Goal: Task Accomplishment & Management: Manage account settings

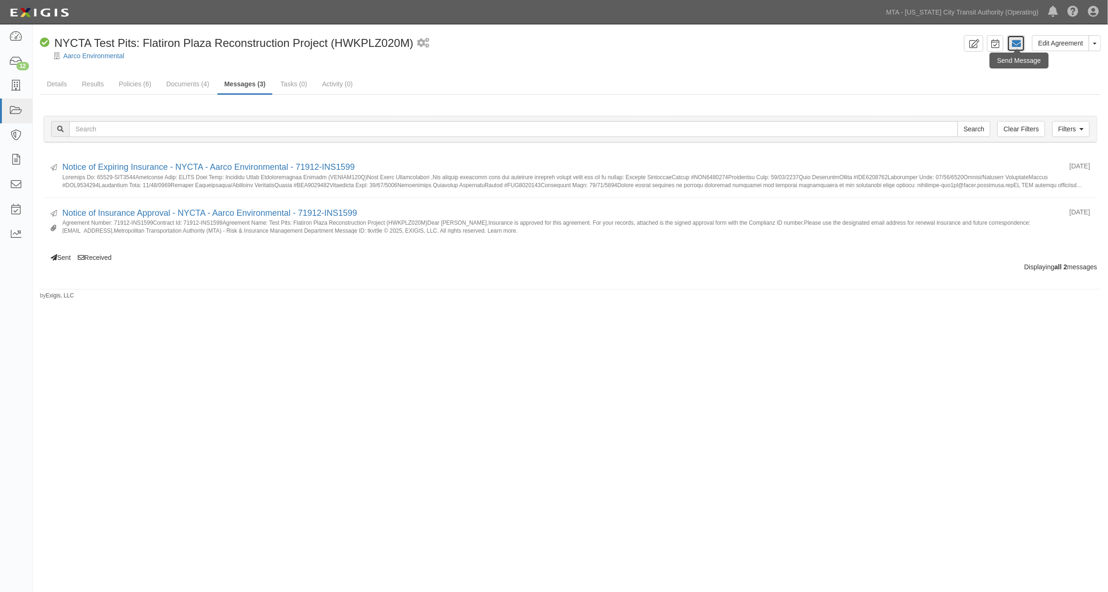
click at [1019, 40] on icon at bounding box center [1016, 43] width 9 height 9
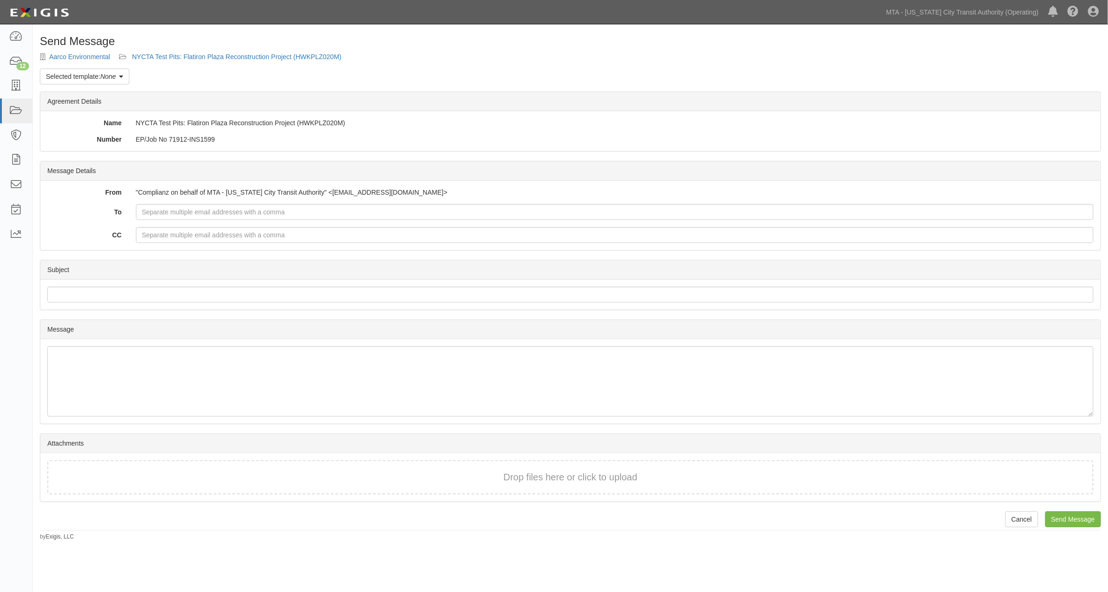
click at [123, 81] on link "Selected template: None" at bounding box center [85, 76] width 90 height 16
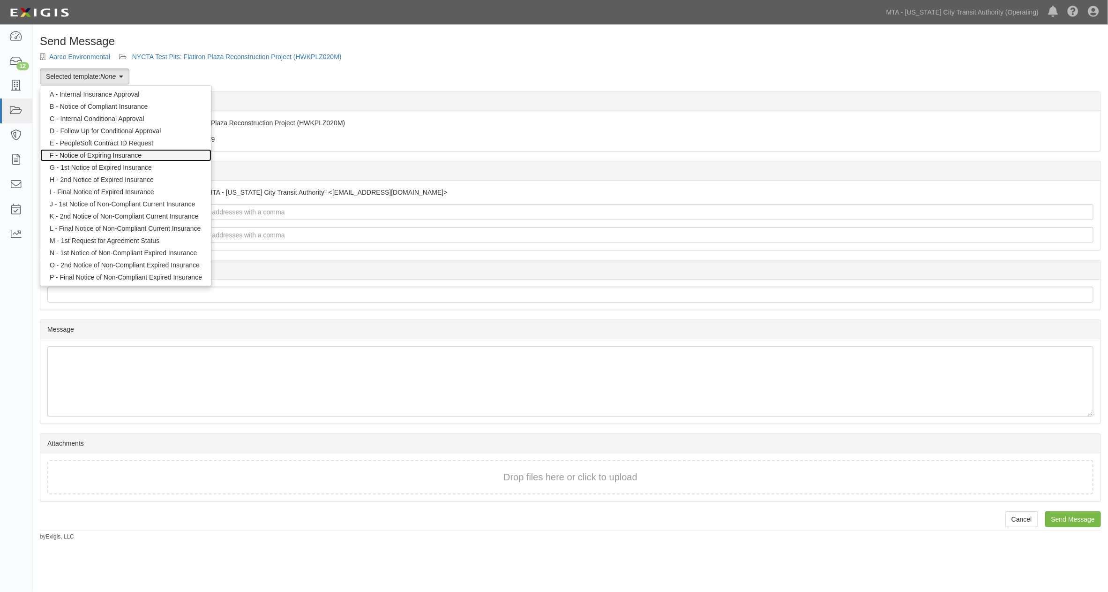
click at [111, 155] on link "F - Notice of Expiring Insurance" at bounding box center [125, 155] width 171 height 12
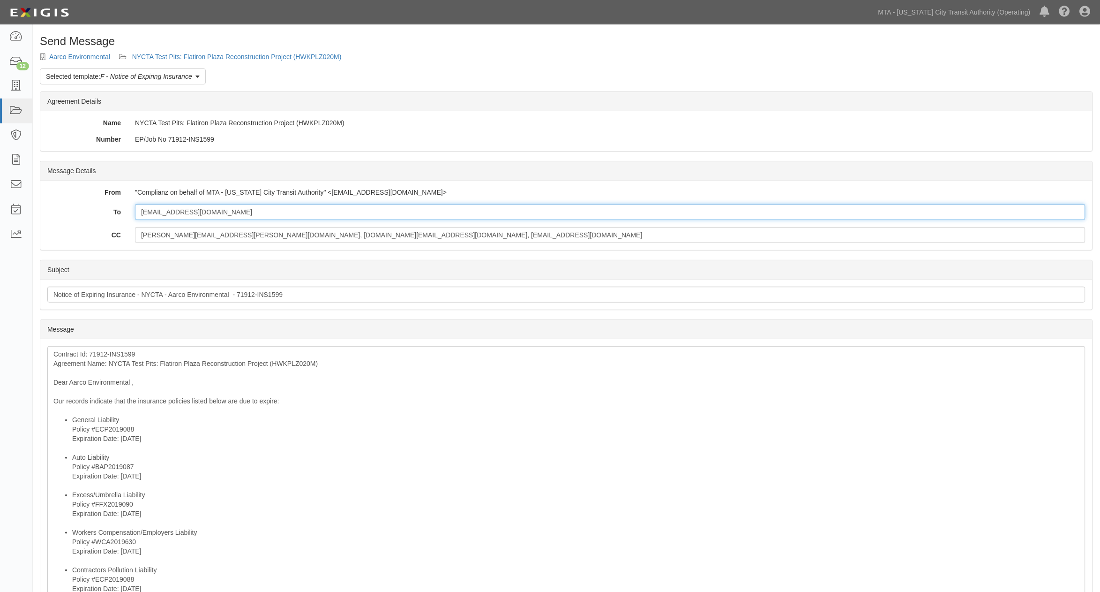
click at [213, 211] on input "[EMAIL_ADDRESS][DOMAIN_NAME]" at bounding box center [610, 212] width 951 height 16
paste input "diana_bertoni@ajg.com"
type input "taraw@aarcocorp.com; diana_bertoni@ajg.com"
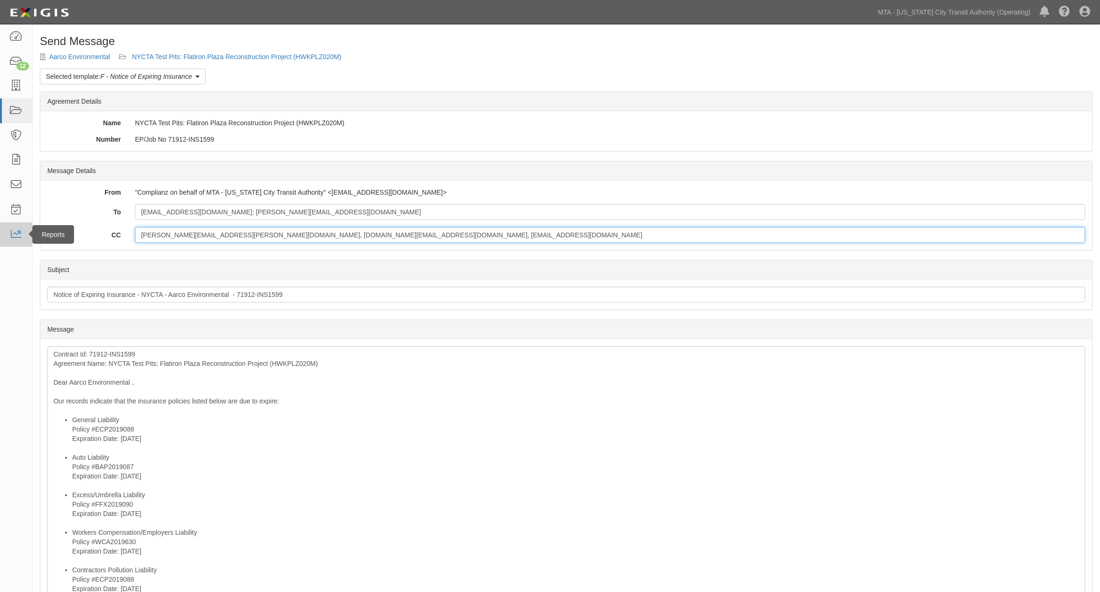
drag, startPoint x: 455, startPoint y: 239, endPoint x: 20, endPoint y: 232, distance: 435.5
click at [20, 232] on body "Toggle navigation Dashboard 12 Inbox Parties Agreements Coverages Documents Mes…" at bounding box center [550, 423] width 1100 height 847
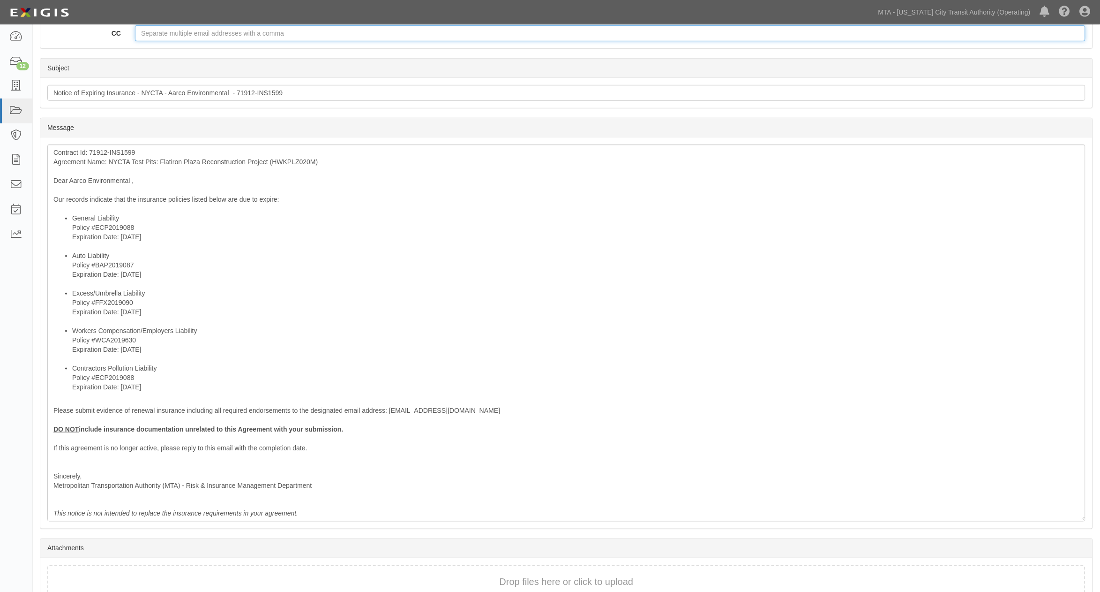
scroll to position [255, 0]
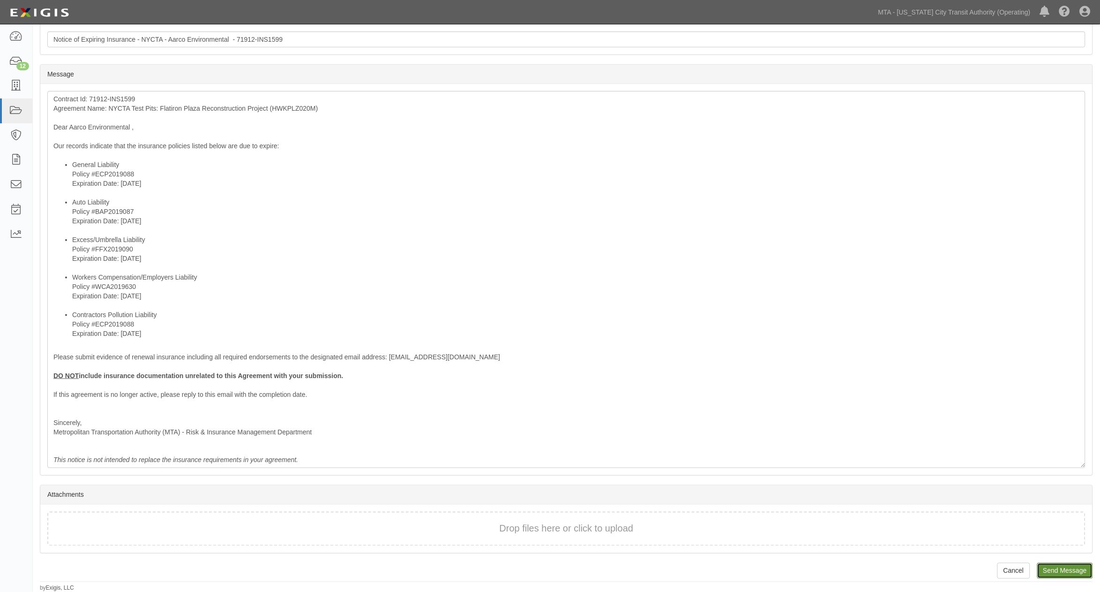
click at [1049, 565] on input "Send Message" at bounding box center [1065, 571] width 56 height 16
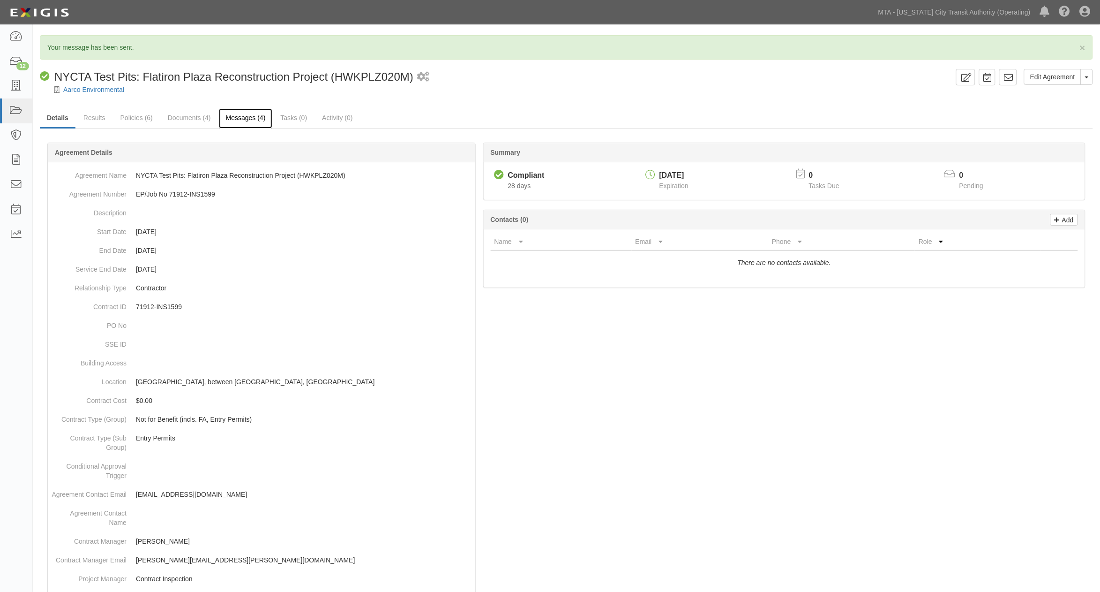
click at [255, 119] on link "Messages (4)" at bounding box center [246, 118] width 54 height 20
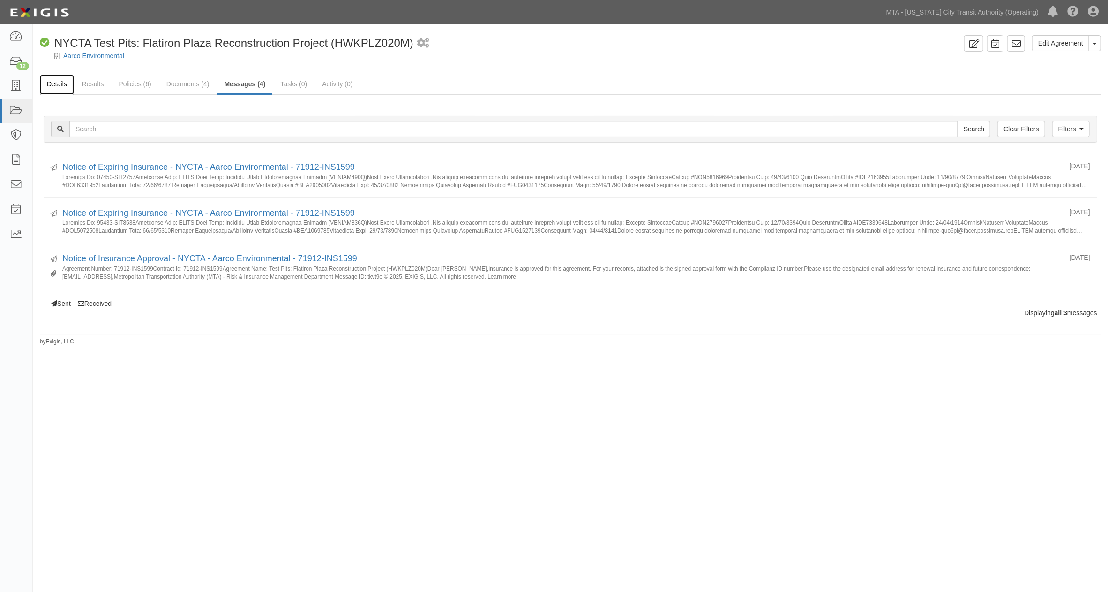
click at [60, 86] on link "Details" at bounding box center [57, 85] width 34 height 20
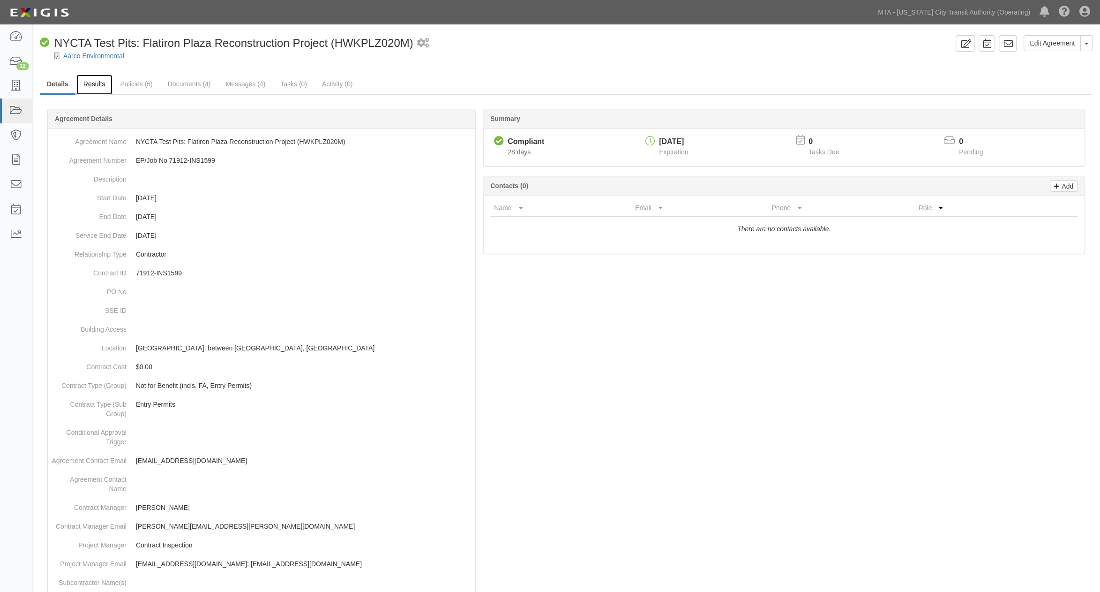
click at [89, 86] on link "Results" at bounding box center [94, 85] width 36 height 20
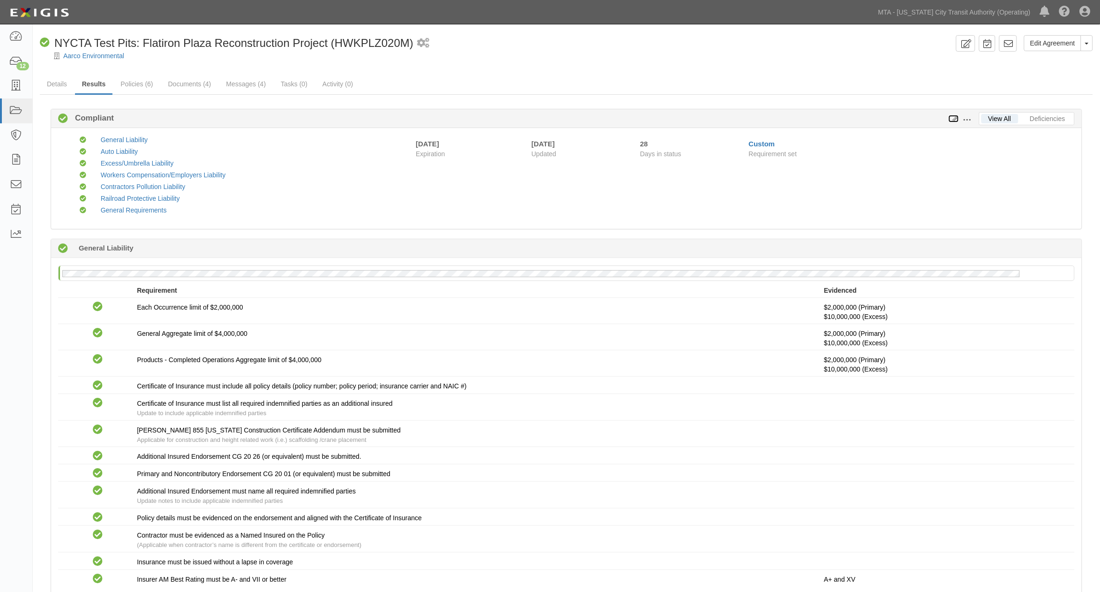
click at [954, 119] on icon at bounding box center [954, 119] width 10 height 7
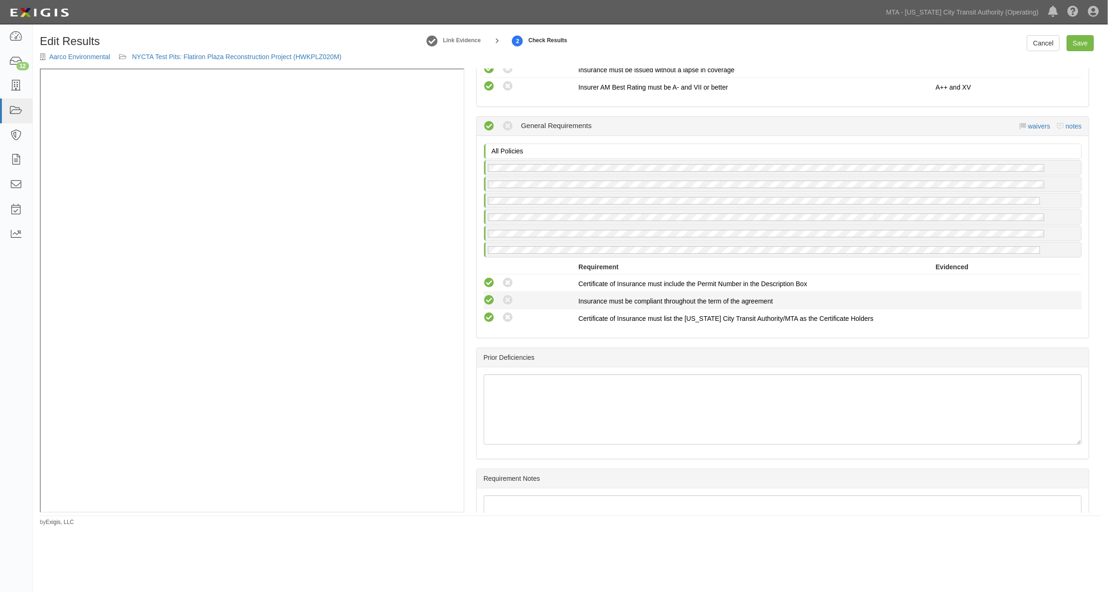
scroll to position [1510, 0]
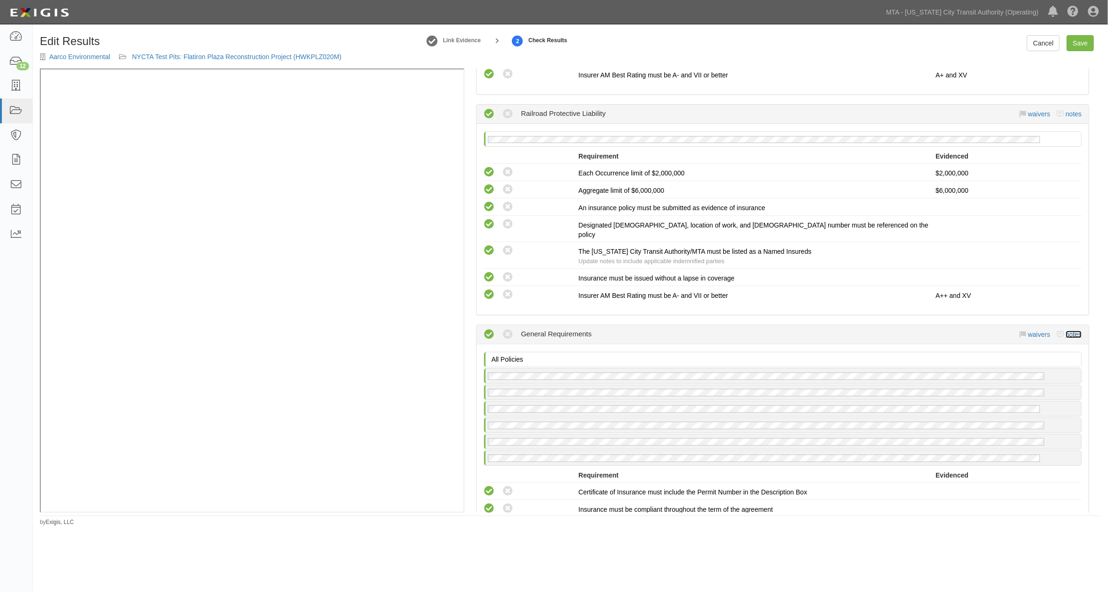
click at [1066, 334] on link "notes" at bounding box center [1074, 334] width 16 height 8
radio input "true"
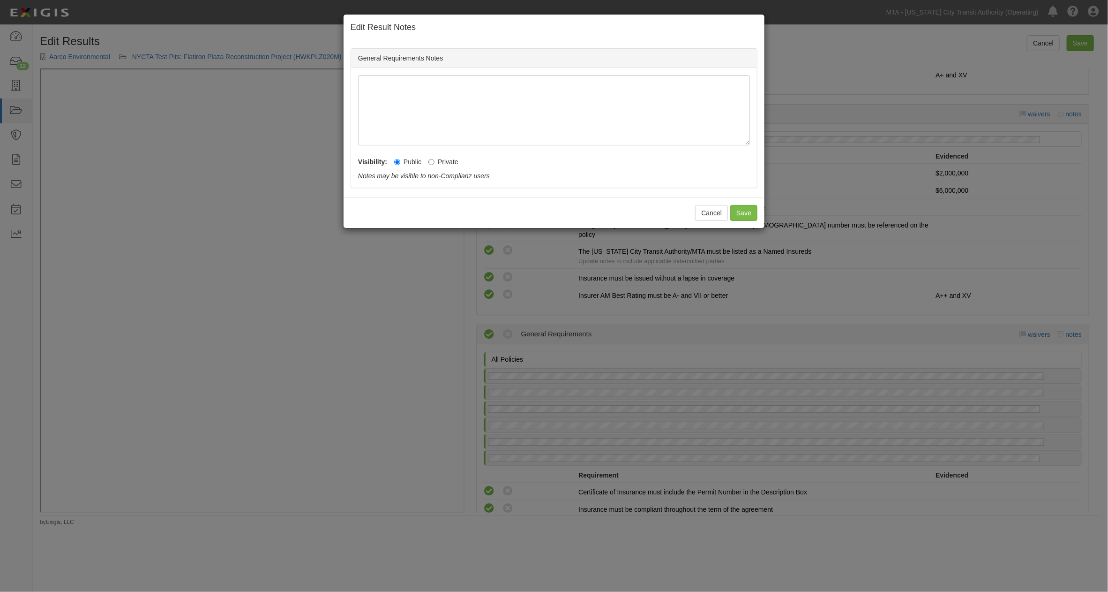
click at [437, 163] on label "Private" at bounding box center [443, 161] width 30 height 9
click at [435, 163] on input "Private" at bounding box center [431, 162] width 6 height 6
radio input "true"
click at [743, 212] on button "Save" at bounding box center [743, 213] width 27 height 16
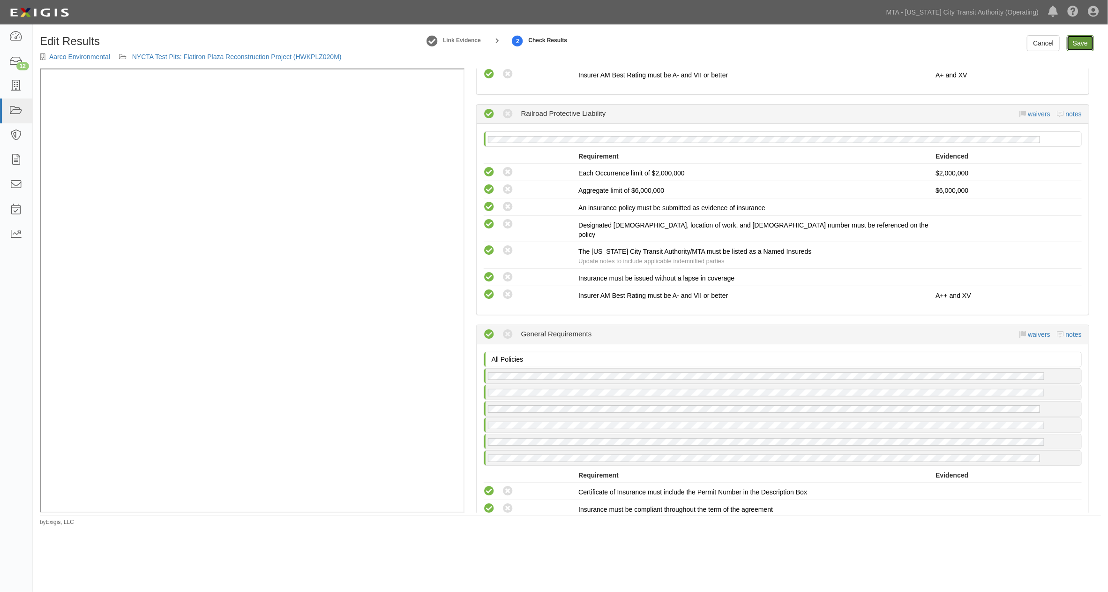
click at [1086, 49] on link "Save" at bounding box center [1080, 43] width 27 height 16
radio input "true"
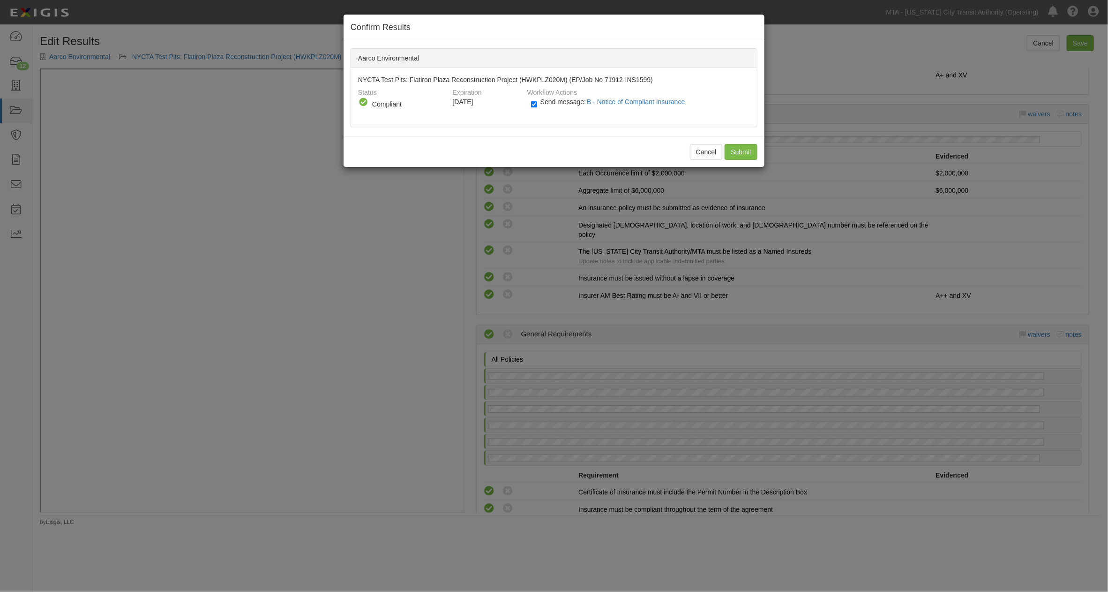
click at [541, 103] on span "Send message: B - Notice of Compliant Insurance" at bounding box center [614, 102] width 149 height 8
click at [537, 103] on input "Send message: B - Notice of Compliant Insurance" at bounding box center [534, 104] width 6 height 11
checkbox input "false"
click at [741, 151] on input "Submit" at bounding box center [741, 152] width 33 height 16
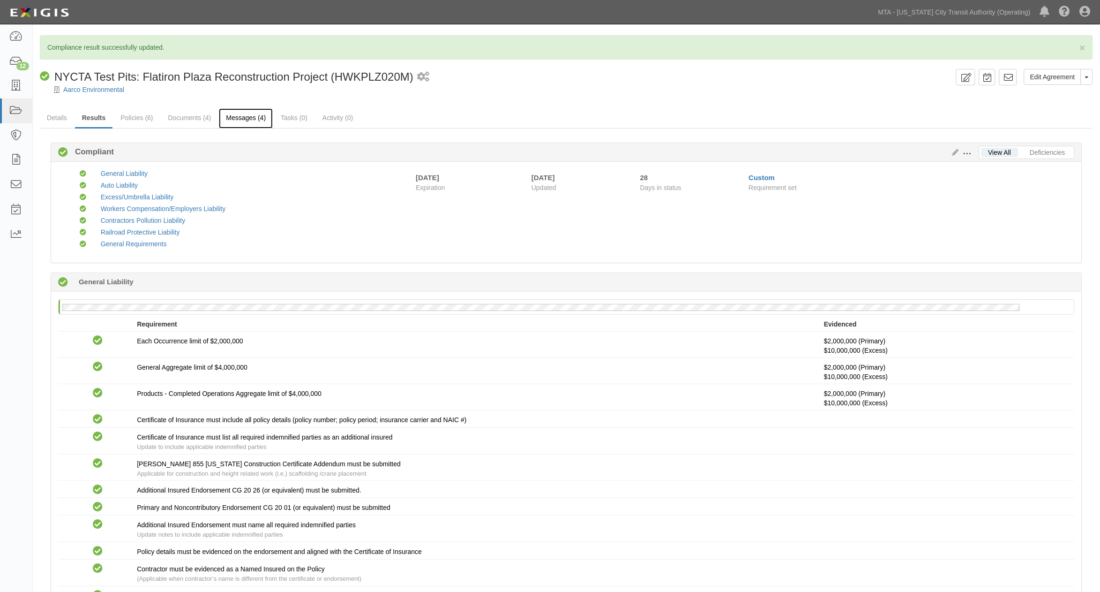
click at [246, 122] on link "Messages (4)" at bounding box center [246, 118] width 54 height 20
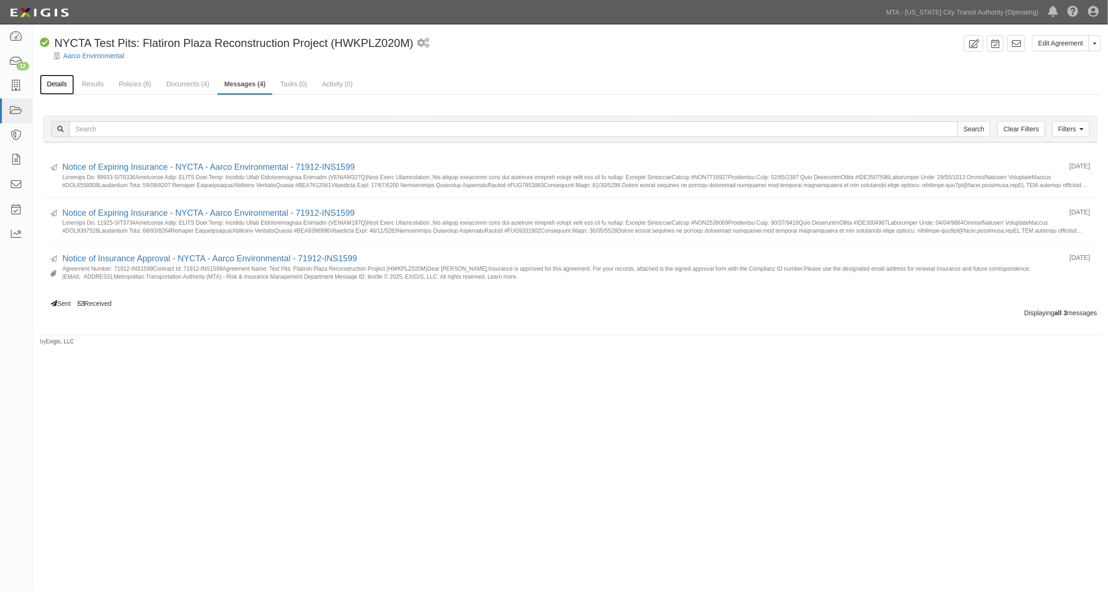
click at [52, 82] on link "Details" at bounding box center [57, 85] width 34 height 20
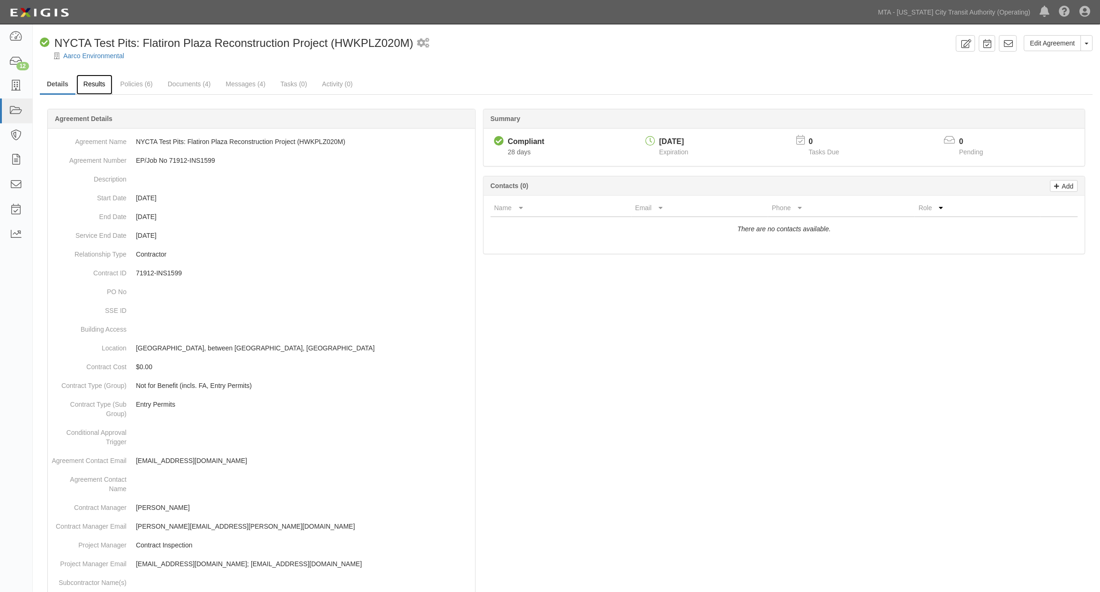
click at [97, 88] on link "Results" at bounding box center [94, 85] width 36 height 20
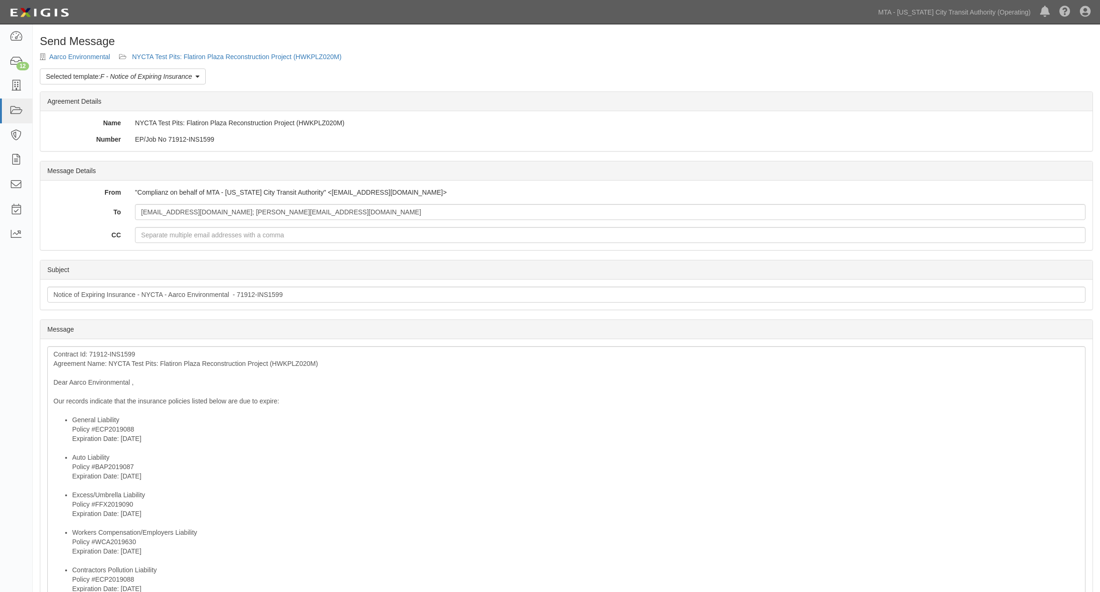
scroll to position [255, 0]
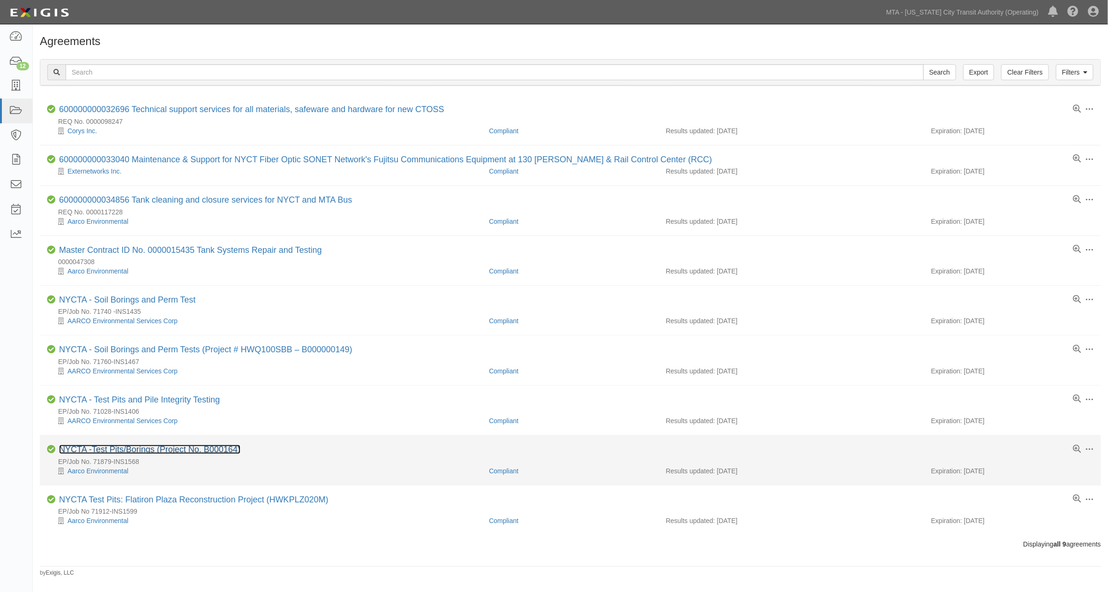
click at [204, 452] on link "NYCTA -Test Pits/Borings (Project No. B000164)" at bounding box center [149, 448] width 181 height 9
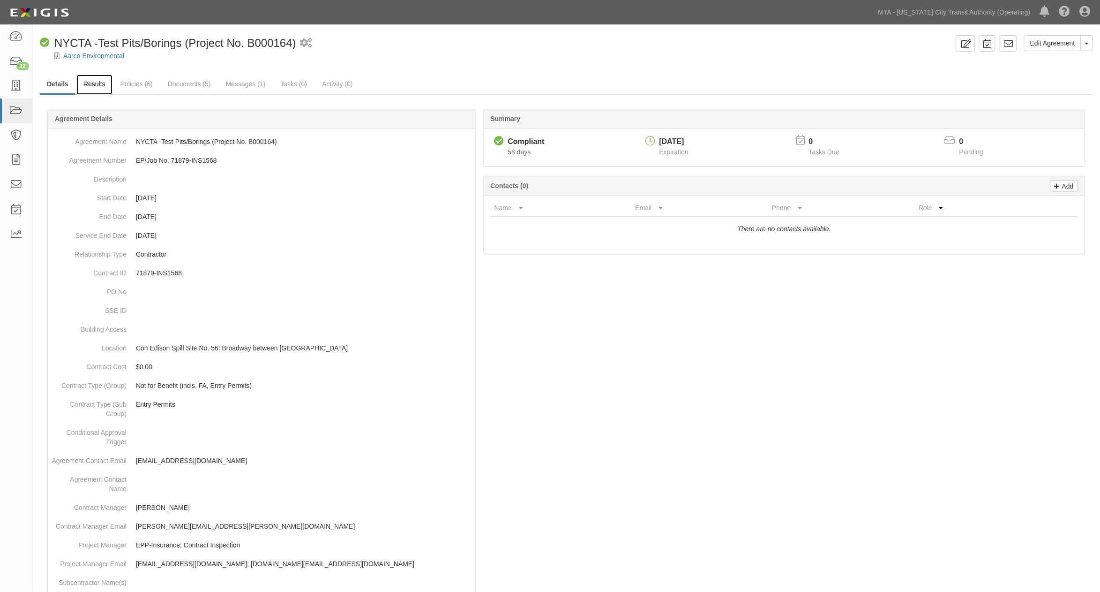
click at [102, 83] on link "Results" at bounding box center [94, 85] width 36 height 20
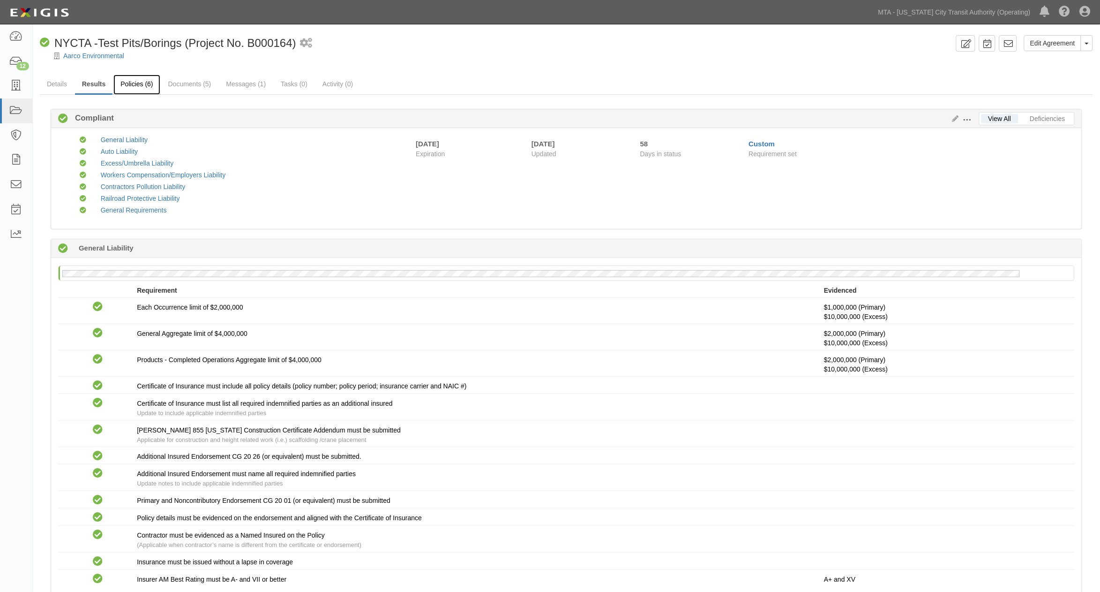
click at [142, 89] on link "Policies (6)" at bounding box center [136, 85] width 46 height 20
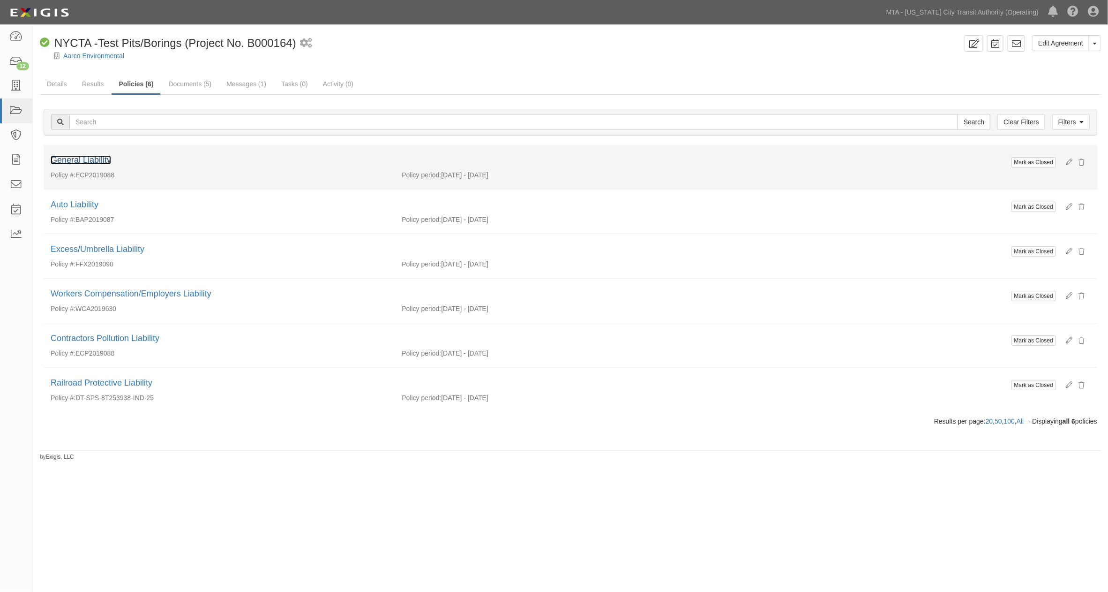
click at [101, 161] on link "General Liability" at bounding box center [81, 159] width 60 height 9
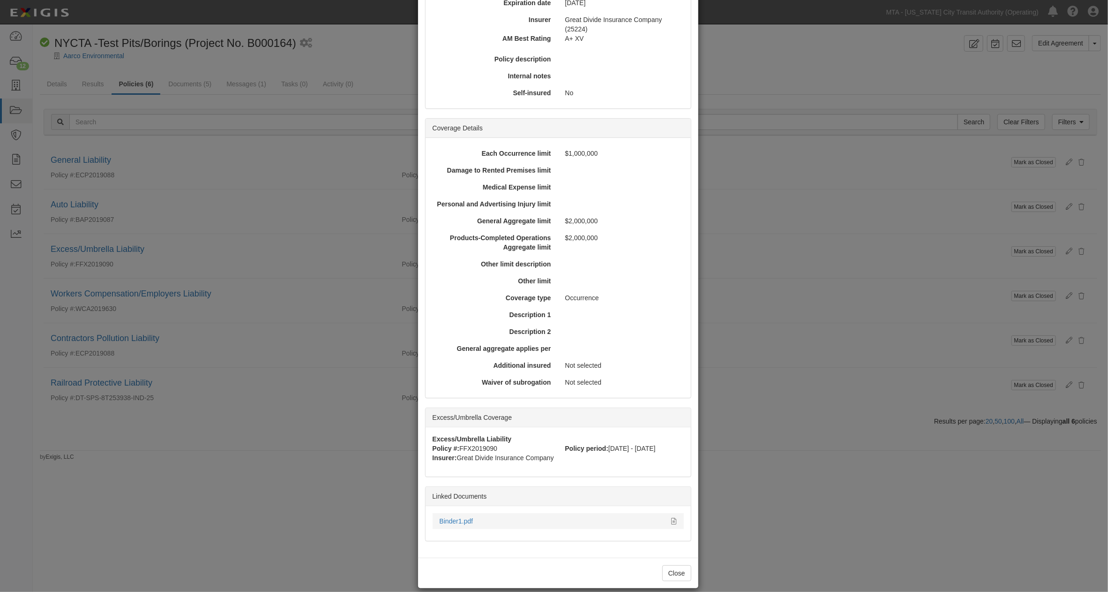
scroll to position [167, 0]
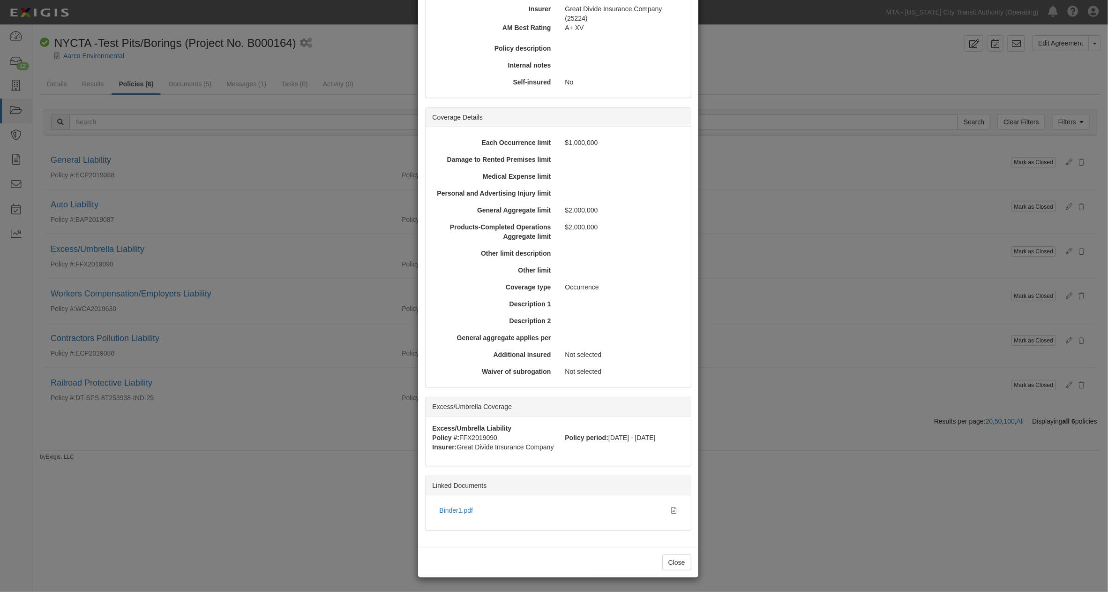
click at [303, 434] on div "× View Policy Mark as Closed Edit Policy Toggle Dropdown Delete Policy Policy S…" at bounding box center [554, 296] width 1108 height 592
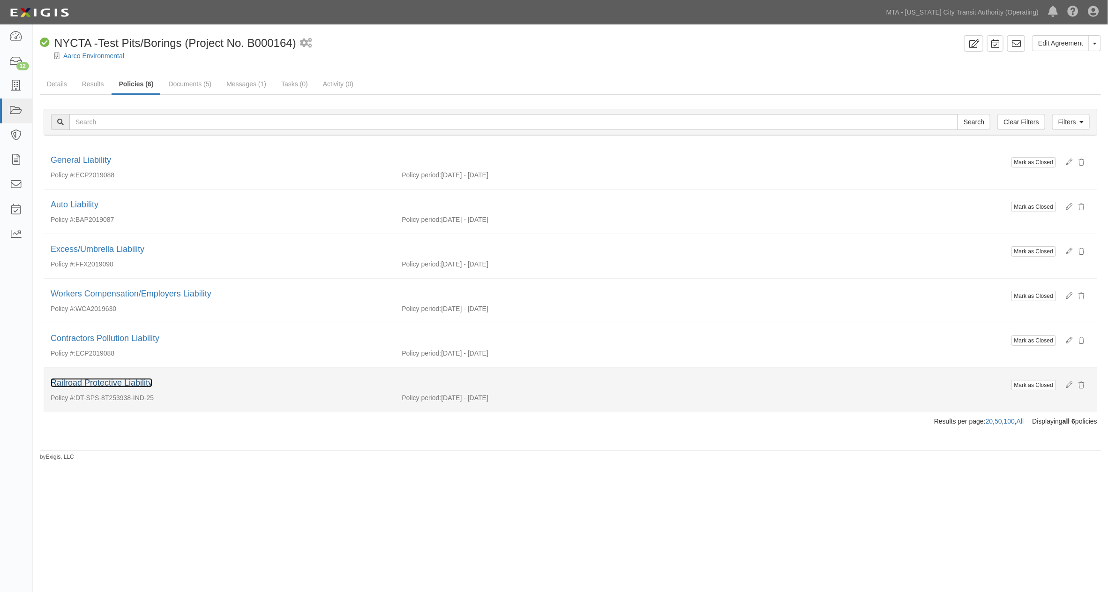
click at [117, 380] on link "Railroad Protective Liability" at bounding box center [102, 382] width 102 height 9
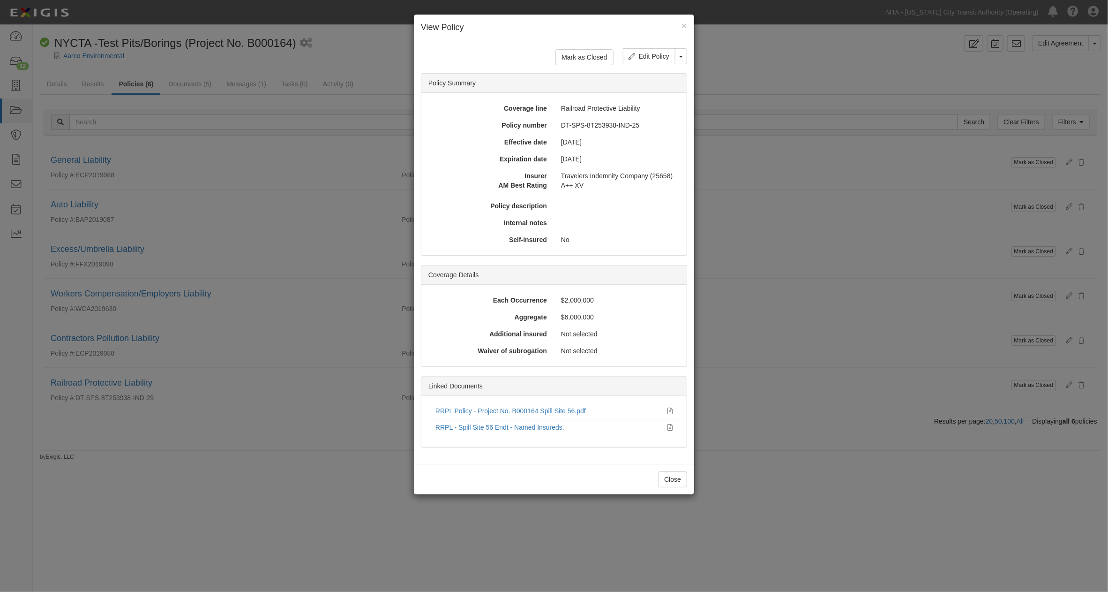
click at [587, 543] on div "× View Policy Mark as Closed Edit Policy Toggle Dropdown Delete Policy Policy S…" at bounding box center [554, 296] width 1108 height 592
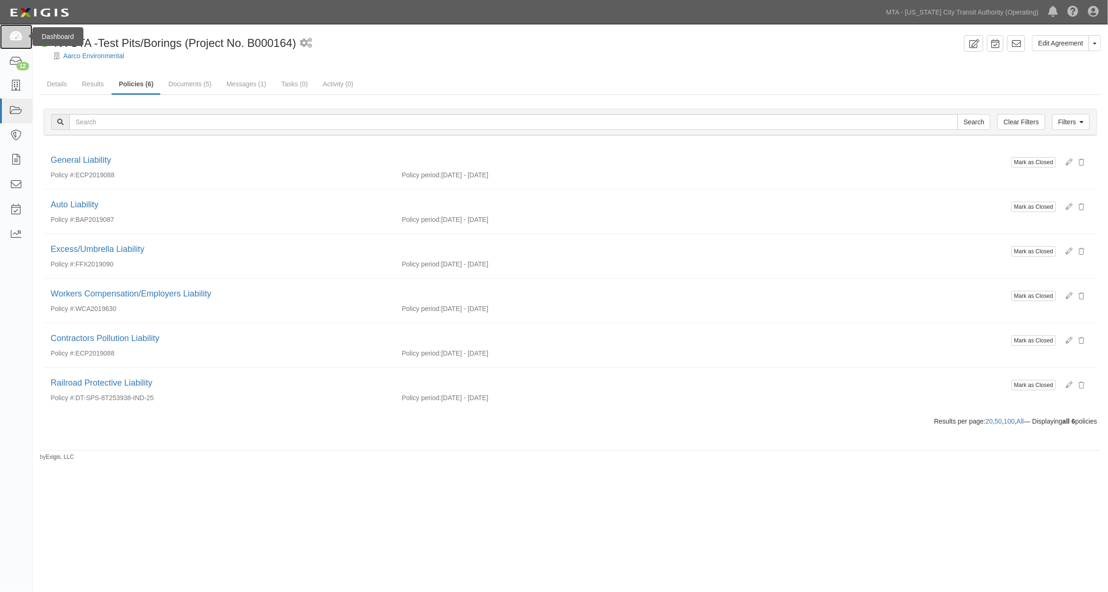
click at [23, 42] on link at bounding box center [16, 36] width 32 height 25
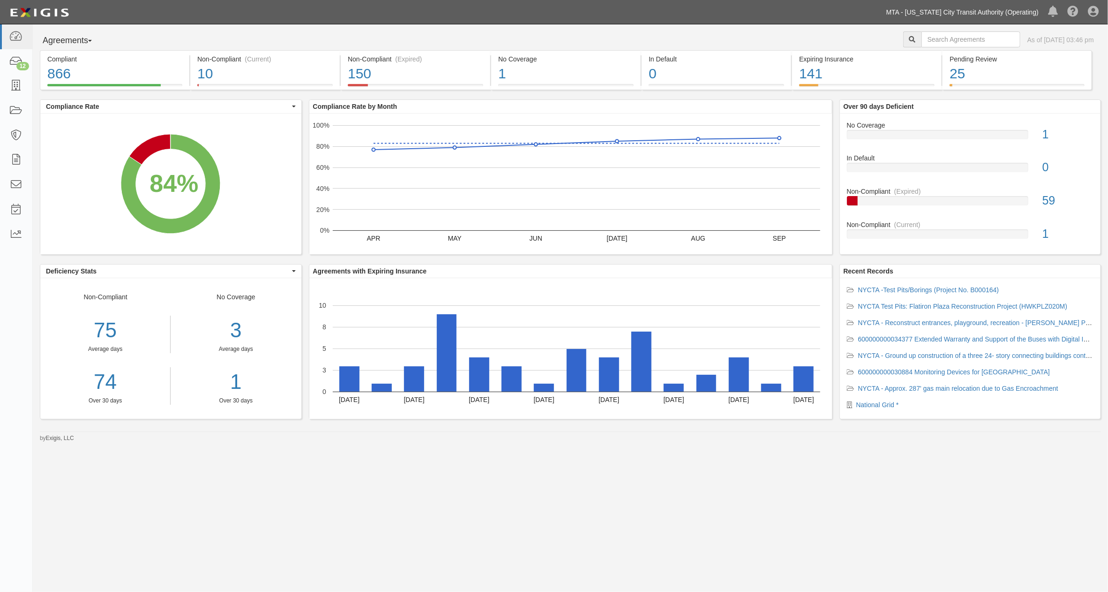
click at [1004, 15] on link "MTA - [US_STATE] City Transit Authority (Operating)" at bounding box center [963, 12] width 162 height 19
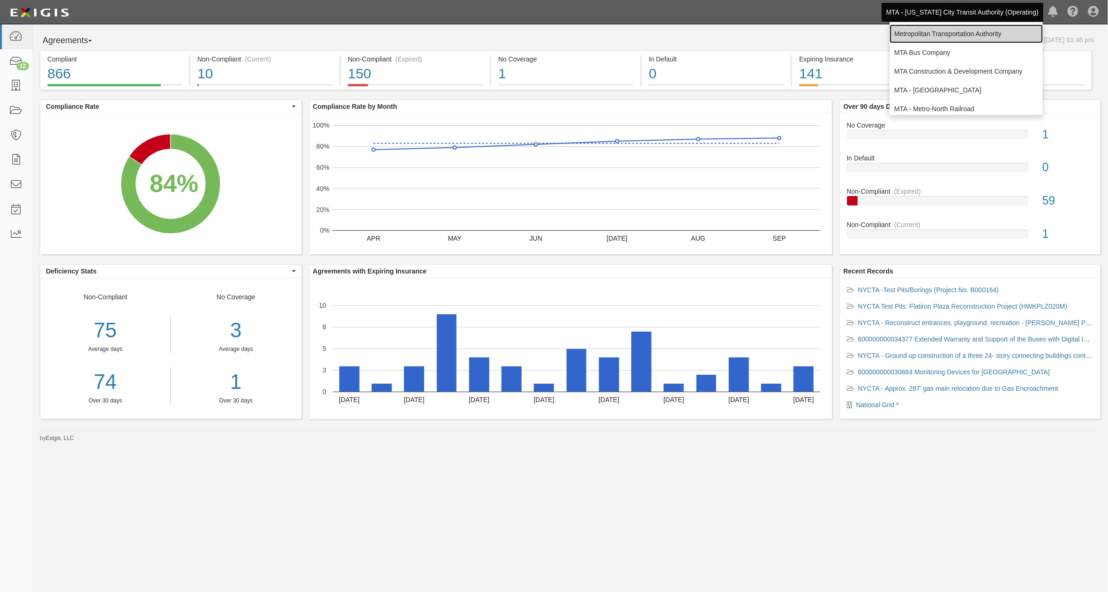
click at [931, 35] on link "Metropolitan Transportation Authority" at bounding box center [966, 33] width 153 height 19
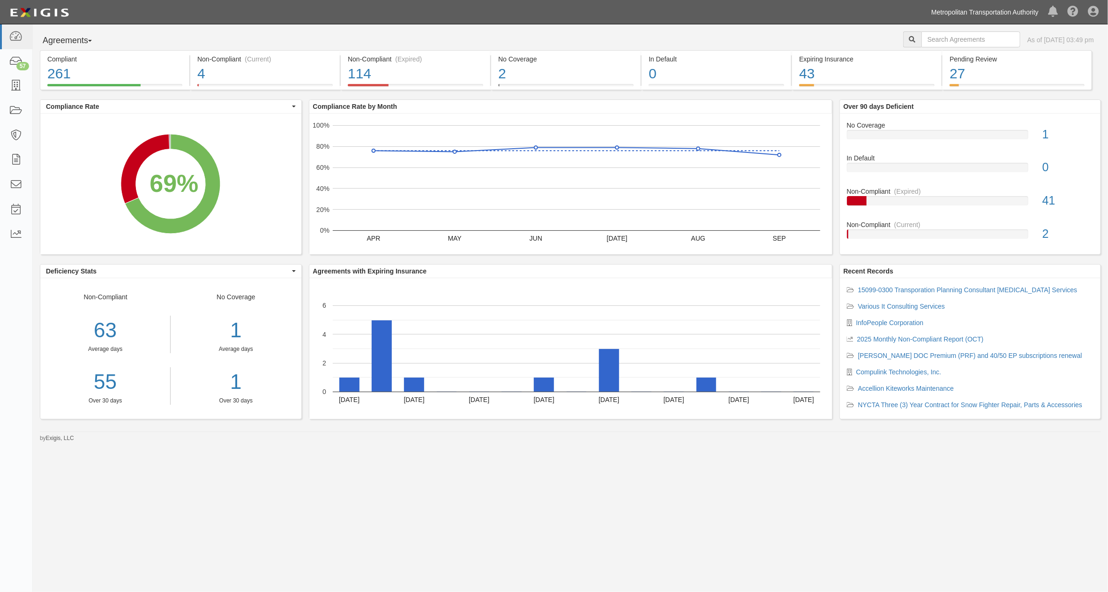
click at [1015, 15] on link "Metropolitan Transportation Authority" at bounding box center [985, 12] width 117 height 19
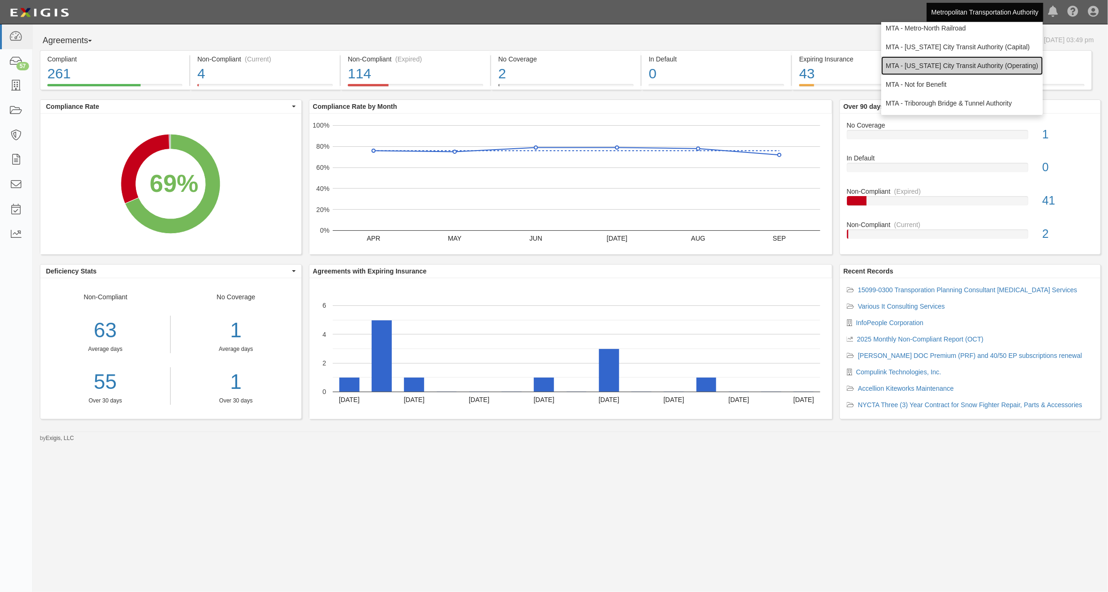
click at [944, 66] on link "MTA - [US_STATE] City Transit Authority (Operating)" at bounding box center [962, 65] width 162 height 19
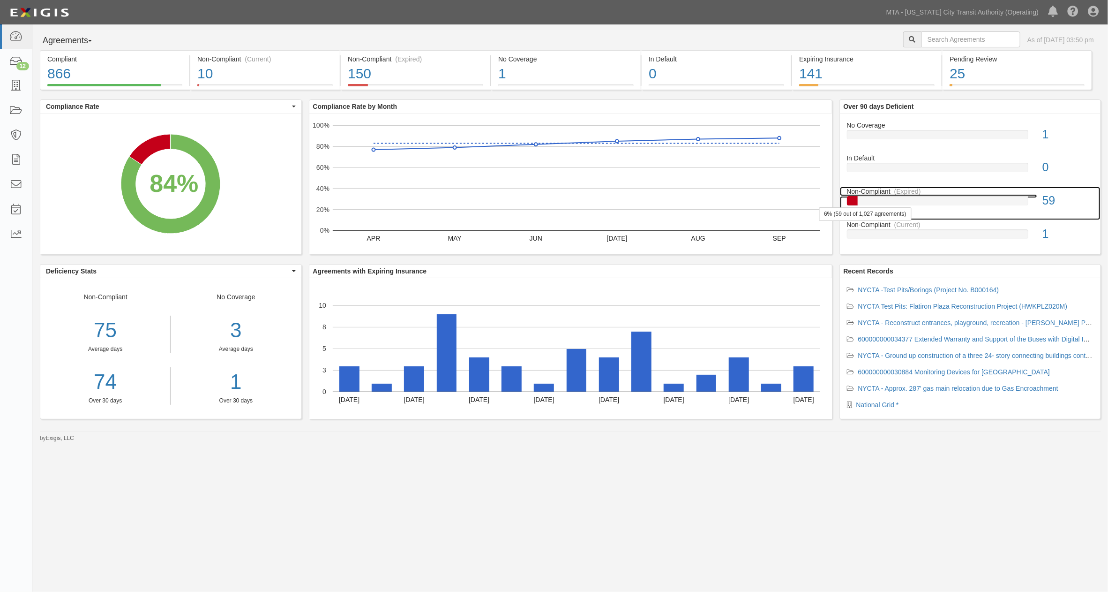
click at [985, 198] on div at bounding box center [937, 200] width 181 height 9
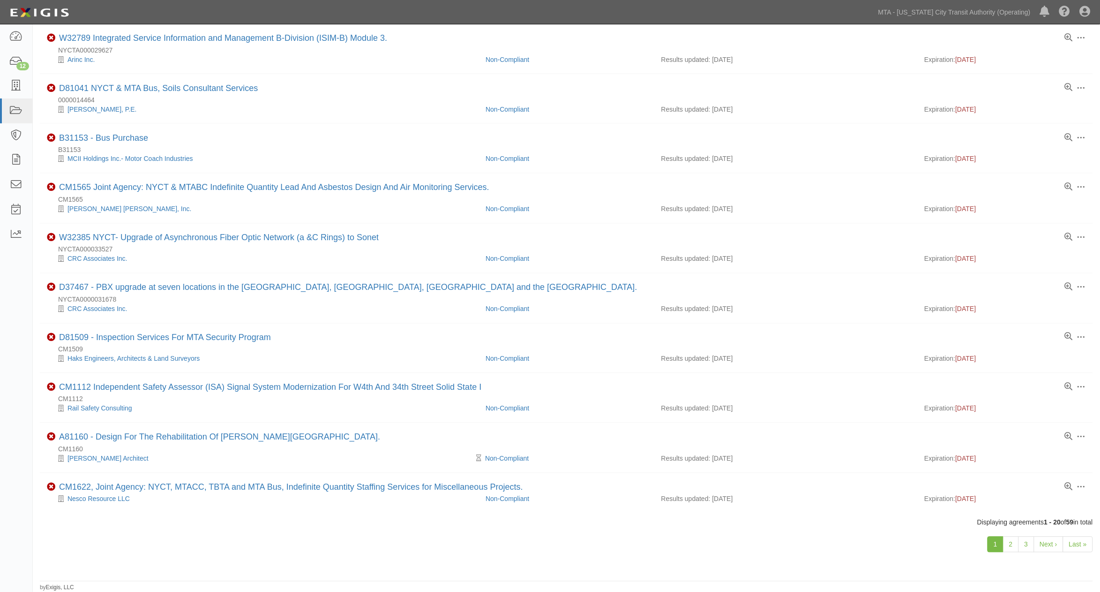
scroll to position [560, 0]
click at [1013, 544] on link "2" at bounding box center [1011, 544] width 16 height 16
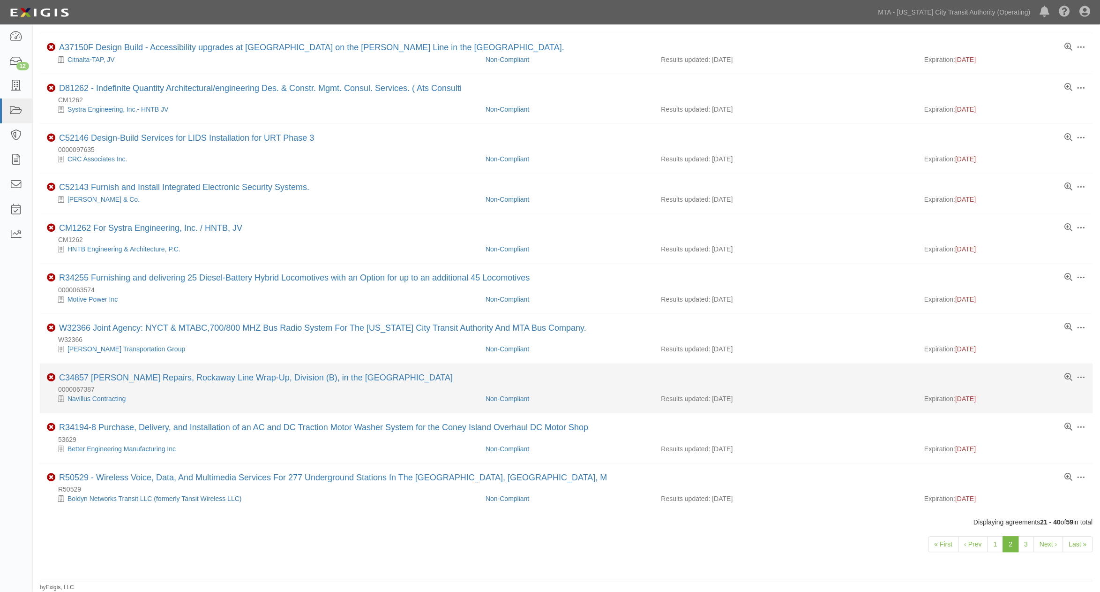
scroll to position [541, 0]
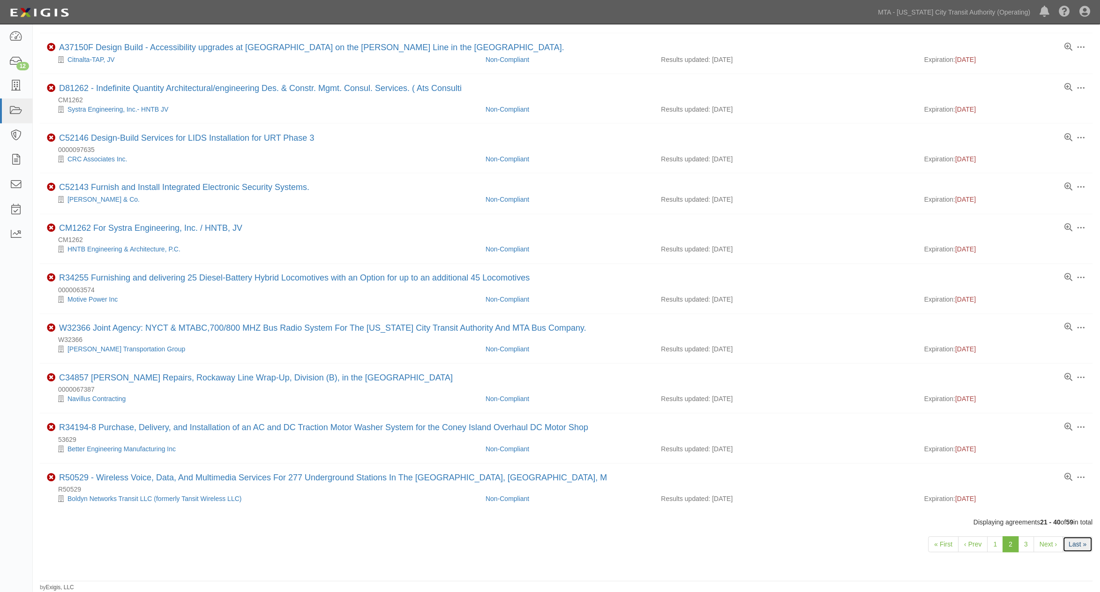
click at [1078, 540] on link "Last »" at bounding box center [1078, 544] width 30 height 16
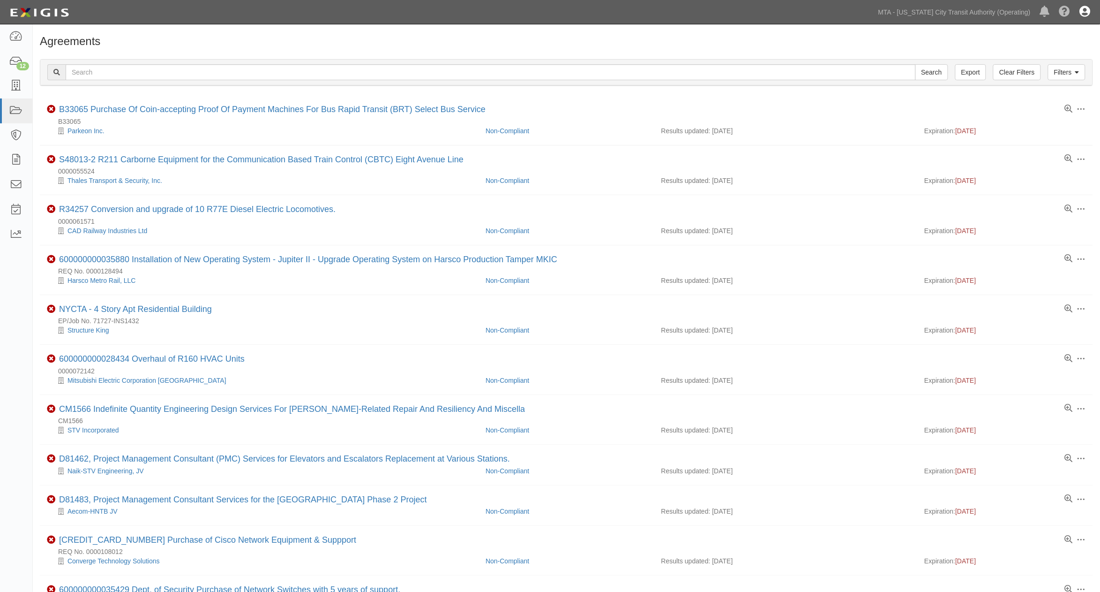
click at [1083, 14] on icon at bounding box center [1085, 12] width 11 height 11
click at [12, 63] on icon at bounding box center [15, 61] width 13 height 11
